Goal: Navigation & Orientation: Find specific page/section

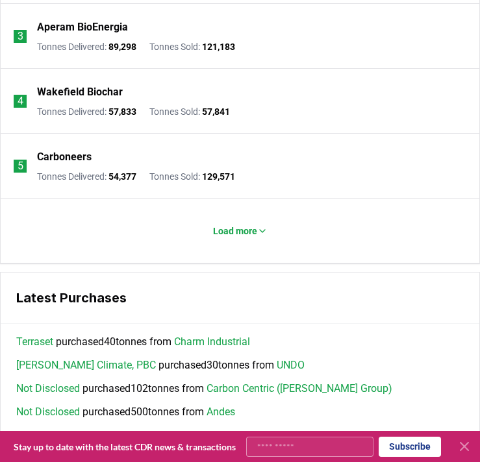
scroll to position [2262, 0]
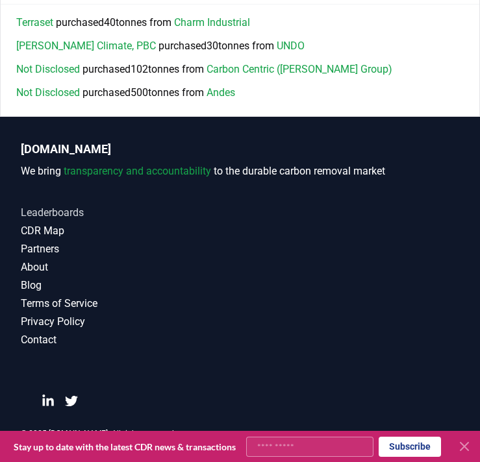
click at [56, 213] on link "Leaderboards" at bounding box center [240, 213] width 438 height 16
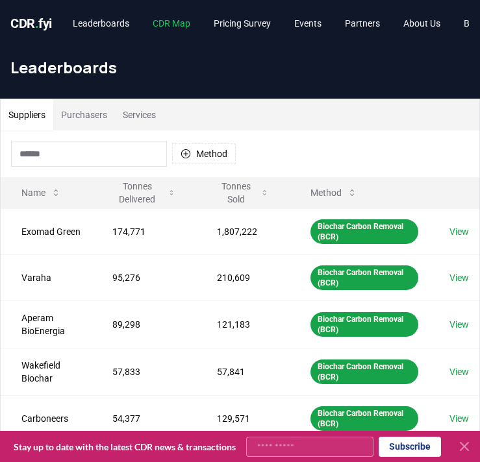
click at [177, 22] on link "CDR Map" at bounding box center [171, 23] width 58 height 23
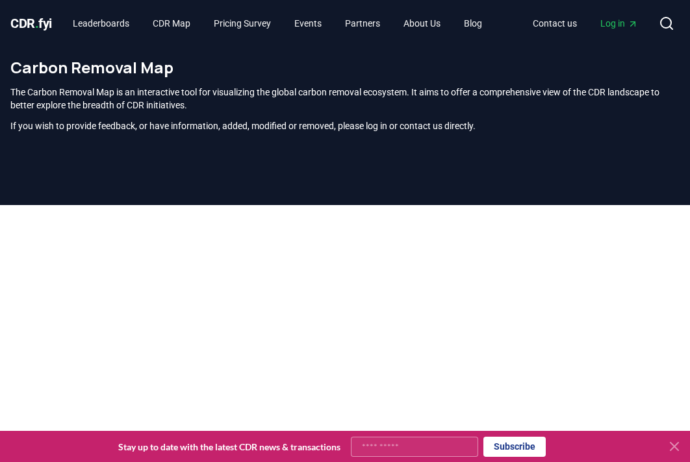
click at [479, 445] on icon at bounding box center [674, 447] width 8 height 8
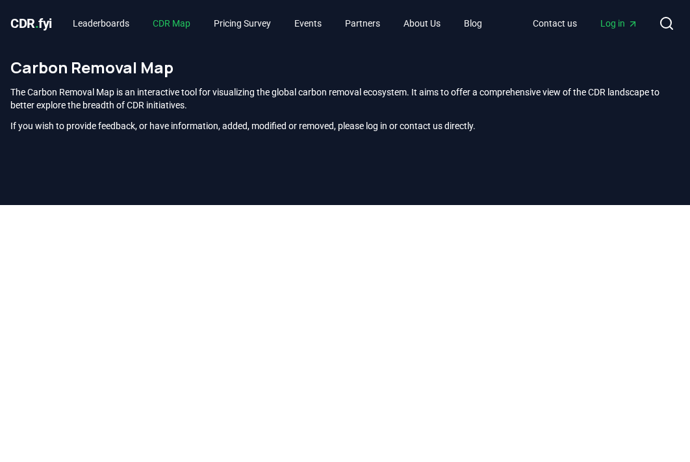
click at [174, 24] on link "CDR Map" at bounding box center [171, 23] width 58 height 23
click at [188, 20] on link "CDR Map" at bounding box center [171, 23] width 58 height 23
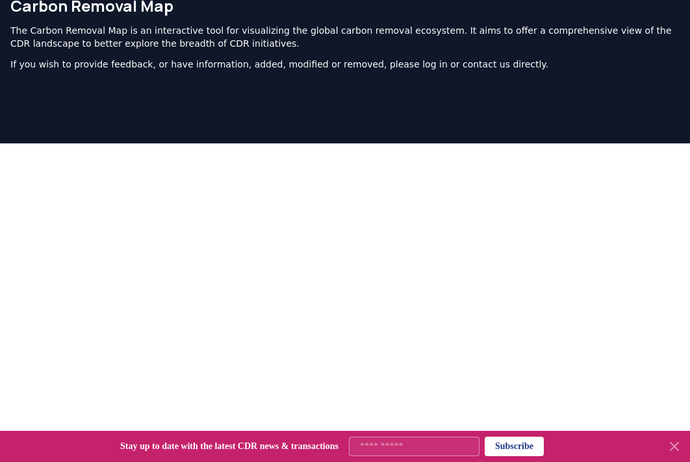
scroll to position [58, 0]
